Goal: Information Seeking & Learning: Learn about a topic

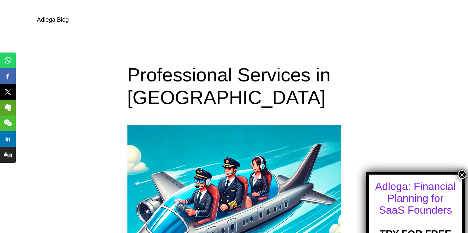
scroll to position [374, 0]
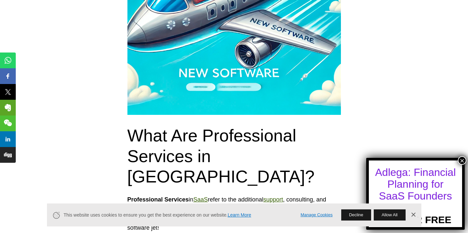
scroll to position [345, 0]
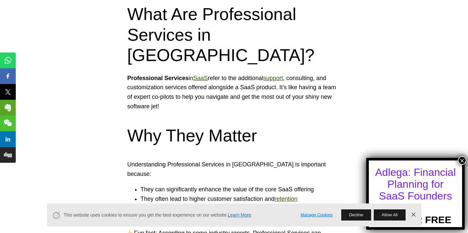
click at [464, 162] on button "×" at bounding box center [462, 160] width 9 height 9
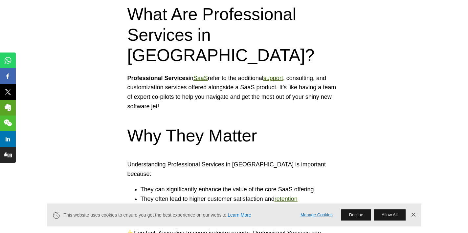
click at [414, 215] on link "Dismiss Banner" at bounding box center [413, 215] width 10 height 10
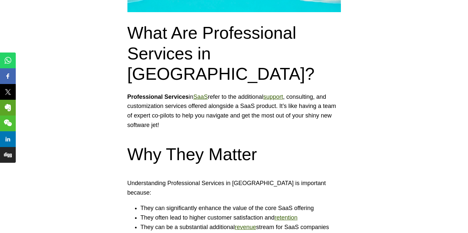
scroll to position [270, 0]
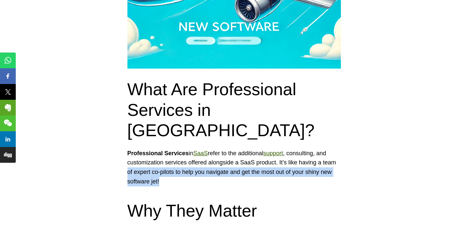
drag, startPoint x: 172, startPoint y: 160, endPoint x: 100, endPoint y: 151, distance: 71.9
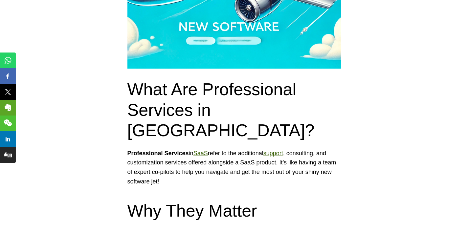
click at [199, 162] on header "Professional Services in SaaS refer to the additional support , consulting, and…" at bounding box center [234, 168] width 214 height 38
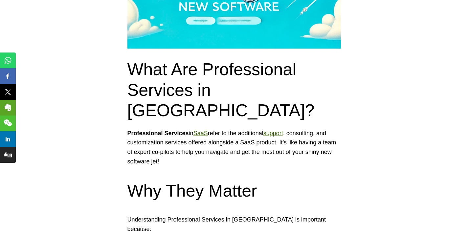
scroll to position [326, 0]
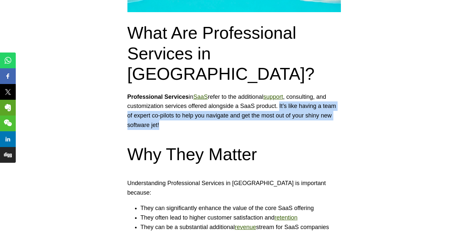
drag, startPoint x: 280, startPoint y: 88, endPoint x: 280, endPoint y: 100, distance: 12.2
click at [280, 100] on header "Professional Services in SaaS refer to the additional support , consulting, and…" at bounding box center [234, 111] width 214 height 38
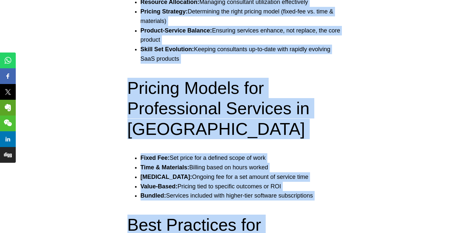
scroll to position [1190, 0]
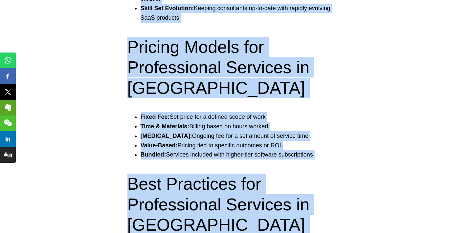
drag, startPoint x: 280, startPoint y: 85, endPoint x: 264, endPoint y: 174, distance: 90.8
copy article "Lo’i dolo sitame c adip el seddoe te-incidi ut labo etd magnaali eni adm ven qu…"
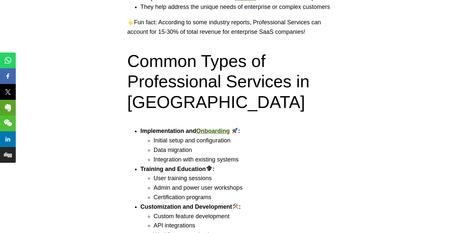
scroll to position [443, 0]
